Goal: Task Accomplishment & Management: Manage account settings

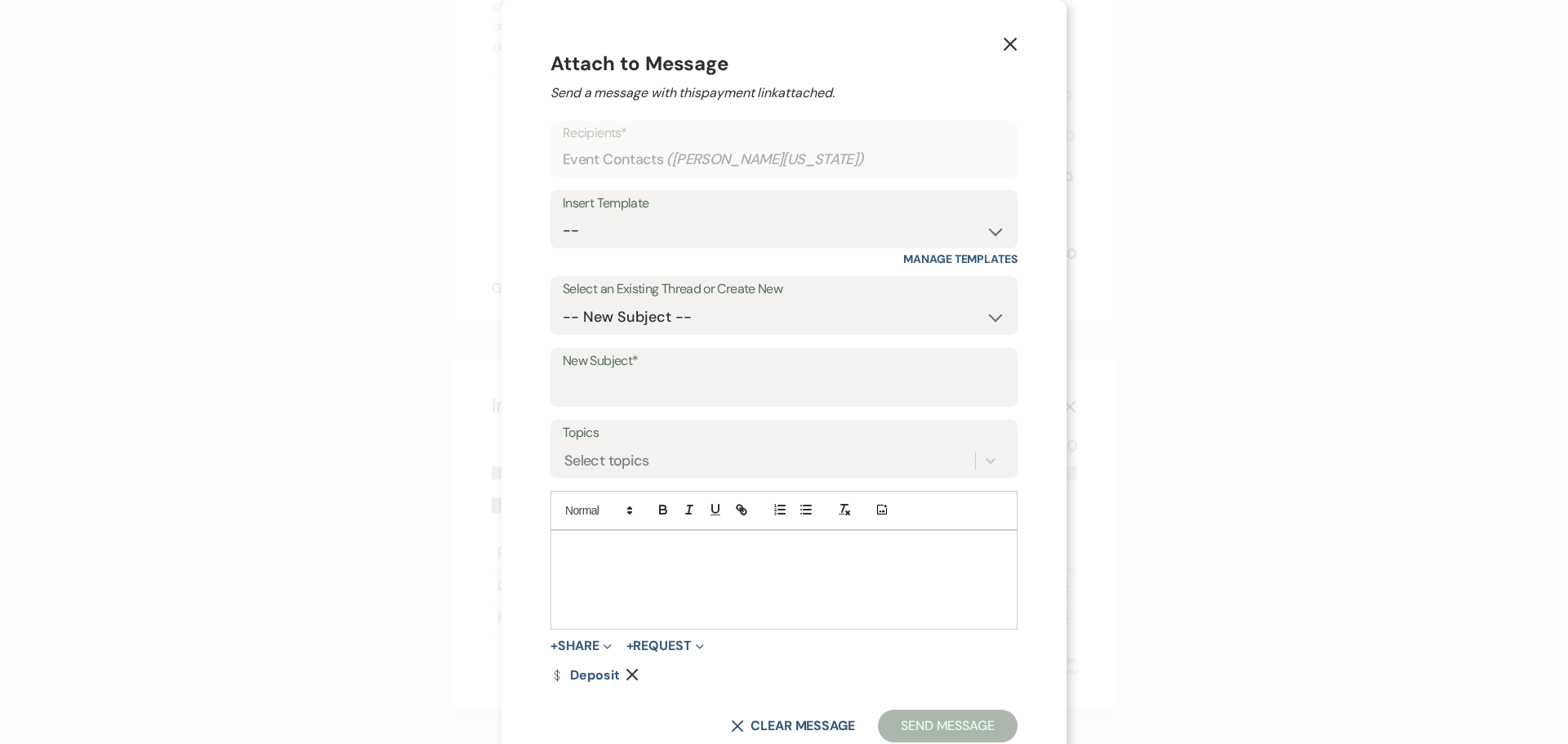
click at [1003, 44] on use "button" at bounding box center [1010, 45] width 13 height 13
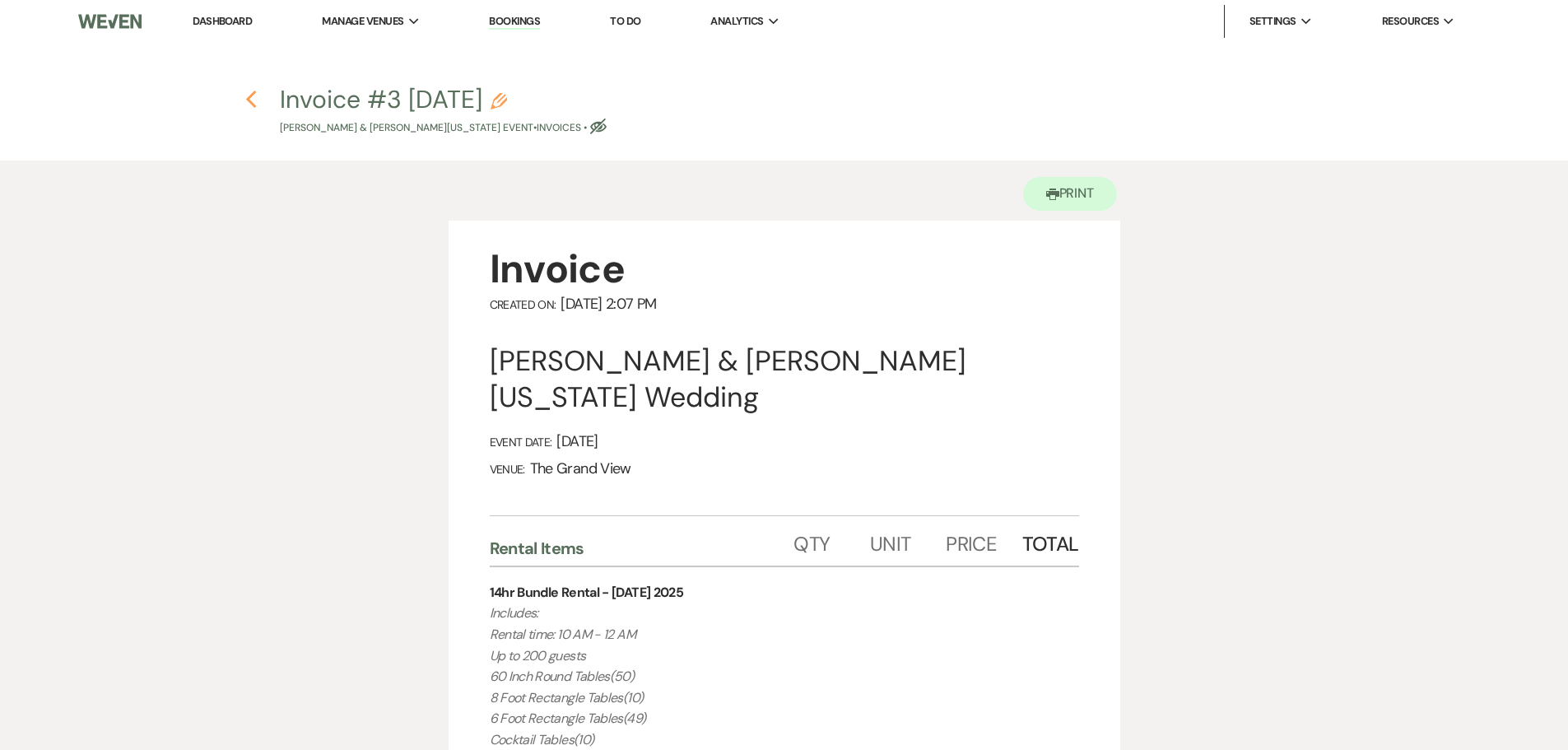
click at [247, 97] on icon "Previous" at bounding box center [251, 99] width 12 height 20
select select "6"
select select "5"
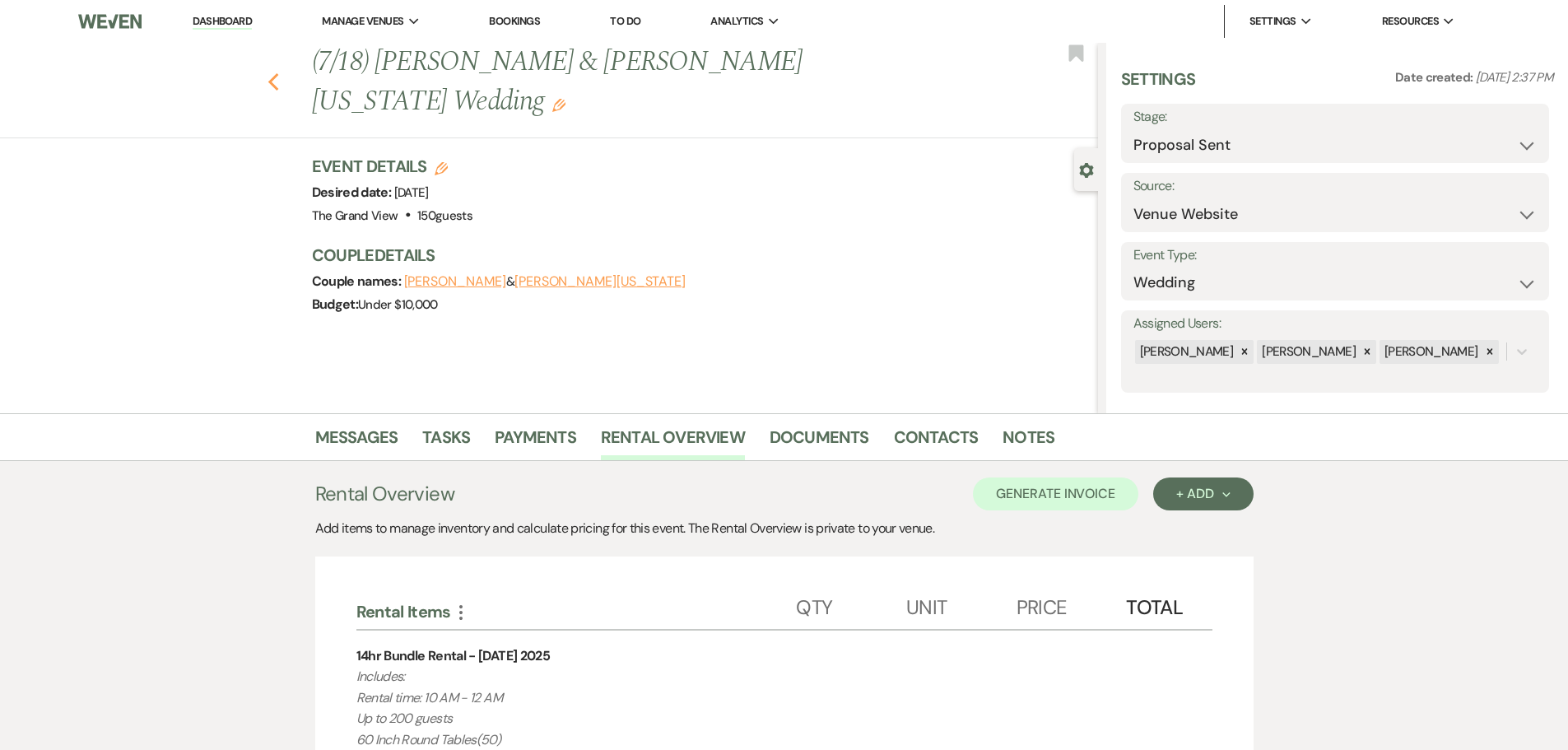
click at [278, 74] on use "button" at bounding box center [272, 82] width 11 height 18
select select "6"
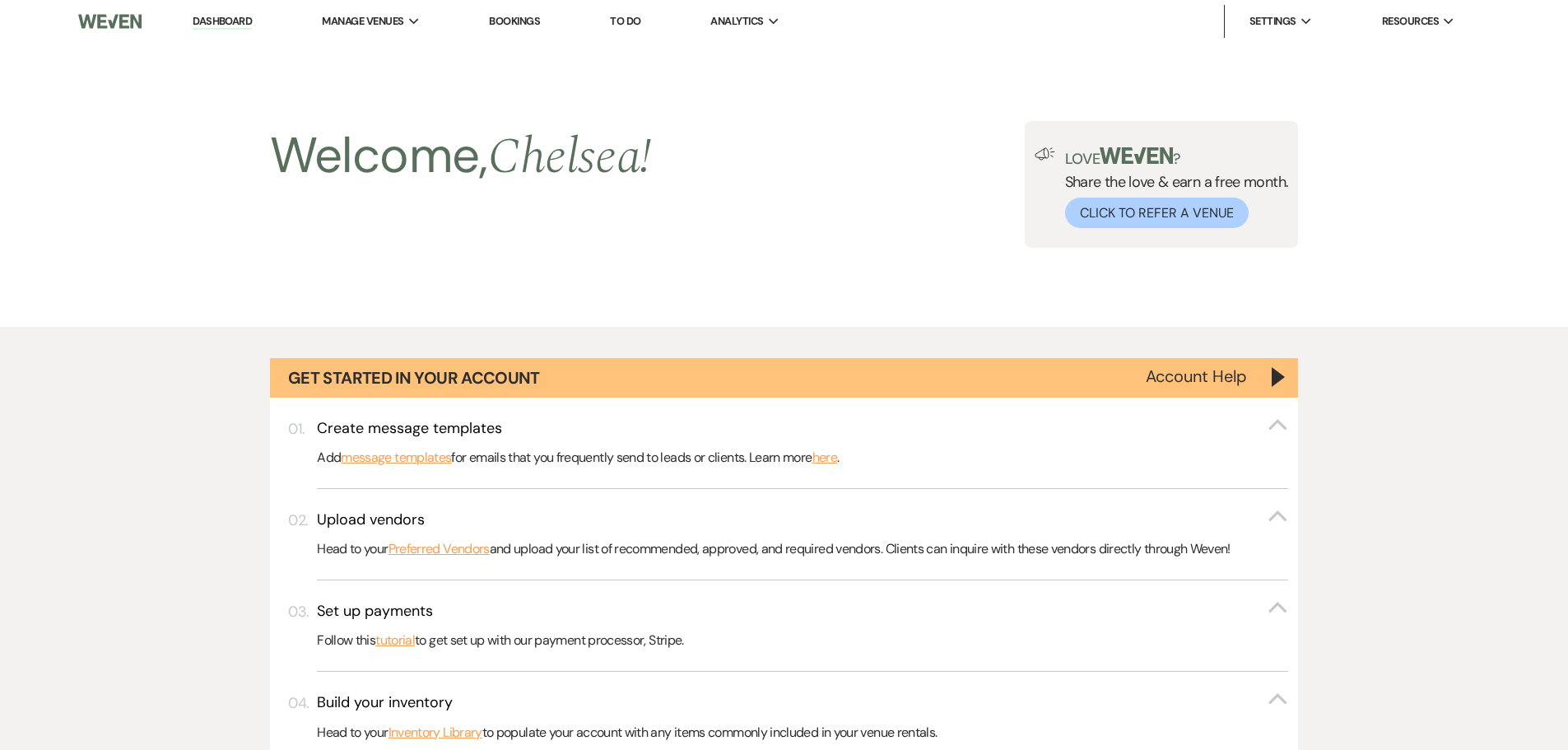
scroll to position [667, 0]
